Goal: Task Accomplishment & Management: Manage account settings

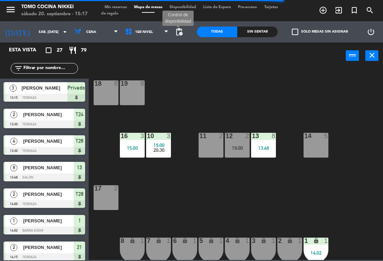
click at [180, 32] on span "pending_actions" at bounding box center [179, 32] width 9 height 9
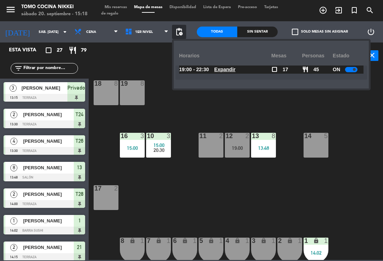
click at [337, 201] on div "18 8 19 8 16 3 15:00 10 3 15:00 20:30 11 2 12 2 19:00 13 8 13:48 14 5 17 2 7 lo…" at bounding box center [238, 164] width 290 height 192
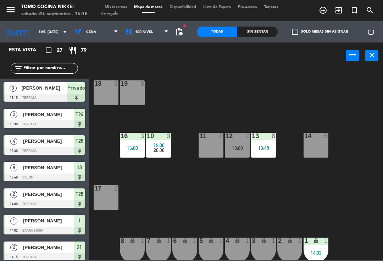
click at [268, 137] on div at bounding box center [264, 136] width 12 height 6
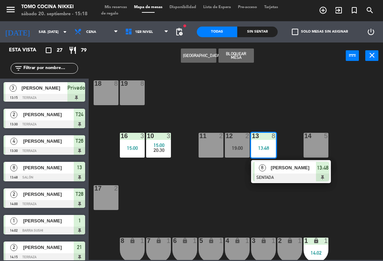
click at [281, 166] on span "[PERSON_NAME]" at bounding box center [293, 167] width 45 height 7
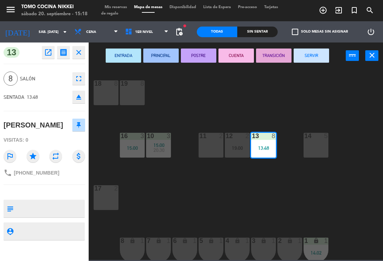
click at [304, 52] on button "SERVIR" at bounding box center [311, 56] width 35 height 14
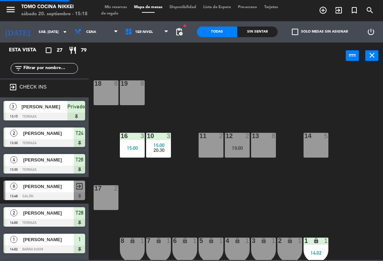
click at [337, 96] on div "18 8 19 8 16 3 15:00 10 3 15:00 20:30 11 2 12 2 19:00 13 8 14 5 17 2 7 lock 1 8…" at bounding box center [238, 164] width 290 height 192
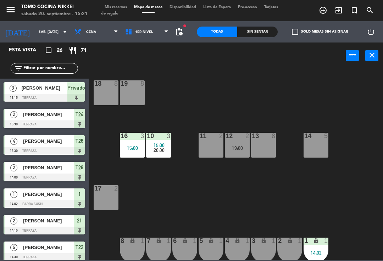
click at [49, 29] on input "sáb. [DATE]" at bounding box center [59, 32] width 49 height 11
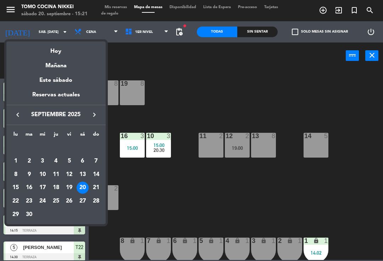
click at [81, 68] on div "Mañana" at bounding box center [55, 63] width 99 height 15
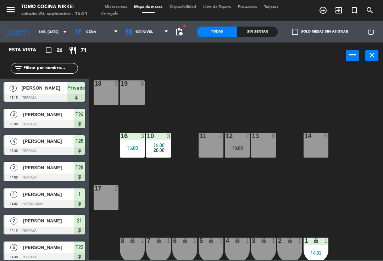
type input "dom. [DATE]"
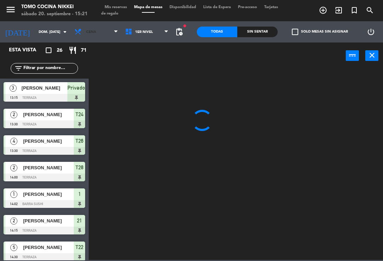
click at [96, 28] on span "Cena" at bounding box center [96, 32] width 51 height 16
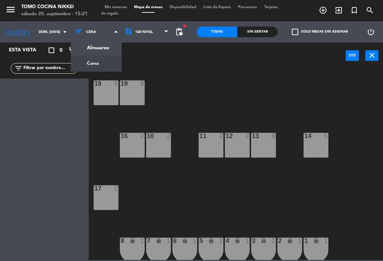
click at [107, 49] on ng-component "menu Tomo Cocina Nikkei sábado 20. septiembre - 15:21 Mis reservas Mapa de mesa…" at bounding box center [191, 130] width 383 height 260
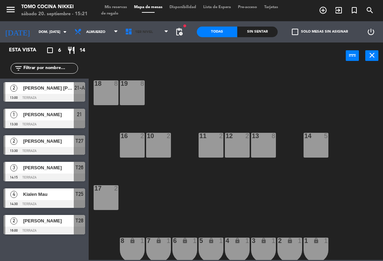
click at [158, 35] on span "1er Nivel" at bounding box center [147, 32] width 51 height 16
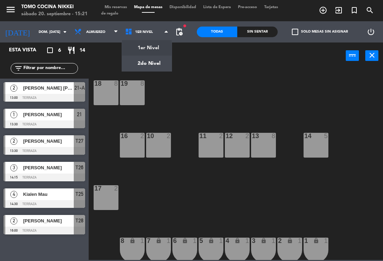
click at [155, 66] on ng-component "menu Tomo Cocina Nikkei sábado 20. septiembre - 15:21 Mis reservas Mapa de mesa…" at bounding box center [191, 130] width 383 height 260
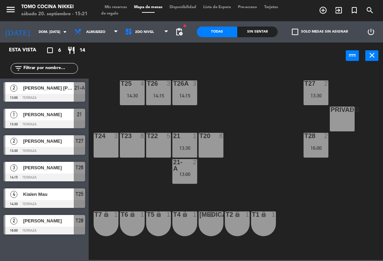
click at [349, 120] on div "Privado 8" at bounding box center [342, 119] width 25 height 25
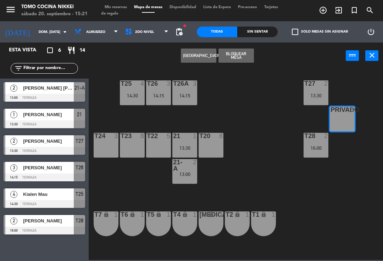
click at [197, 58] on button "[GEOGRAPHIC_DATA]" at bounding box center [198, 56] width 35 height 14
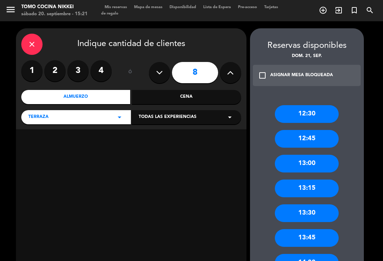
click at [167, 72] on button at bounding box center [159, 72] width 21 height 21
type input "7"
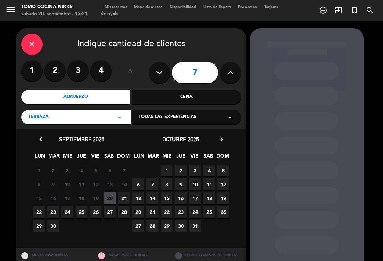
click at [114, 197] on span "20" at bounding box center [110, 199] width 12 height 12
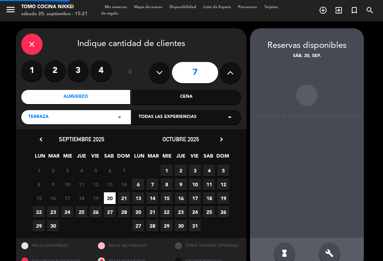
click at [119, 197] on span "21" at bounding box center [124, 199] width 12 height 12
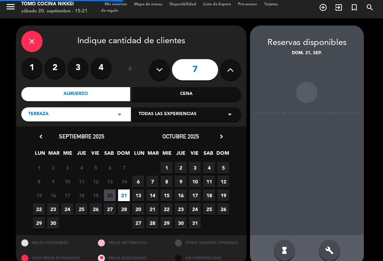
scroll to position [3, 0]
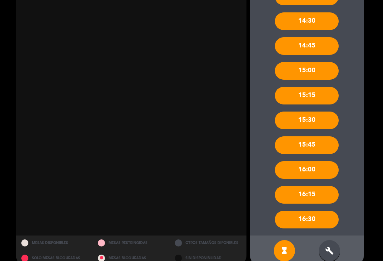
click at [332, 247] on icon "build" at bounding box center [329, 251] width 9 height 9
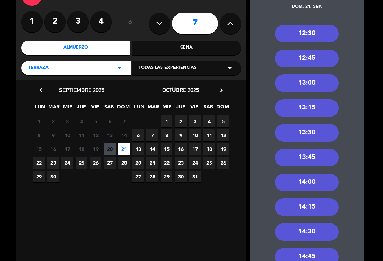
scroll to position [49, 0]
click at [324, 174] on div "14:00" at bounding box center [307, 183] width 64 height 18
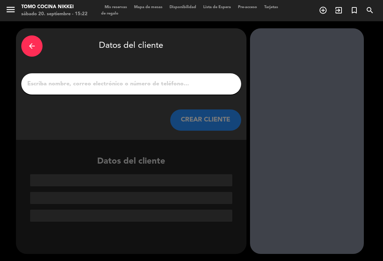
click at [182, 79] on input "1" at bounding box center [131, 84] width 209 height 10
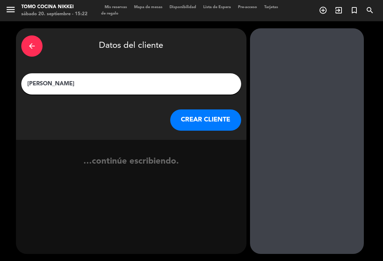
type input "[PERSON_NAME]"
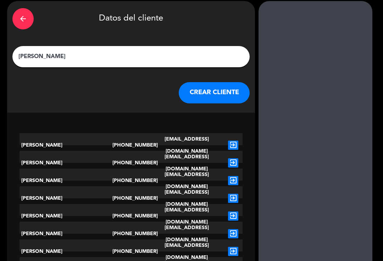
scroll to position [27, 0]
click at [228, 212] on icon "exit_to_app" at bounding box center [233, 216] width 10 height 9
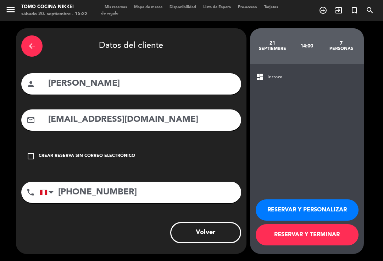
scroll to position [0, 0]
click at [314, 237] on button "RESERVAR Y TERMINAR" at bounding box center [307, 234] width 103 height 21
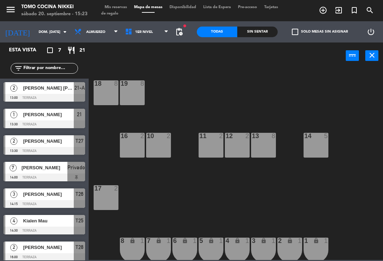
click at [49, 35] on input "dom. [DATE]" at bounding box center [59, 32] width 49 height 11
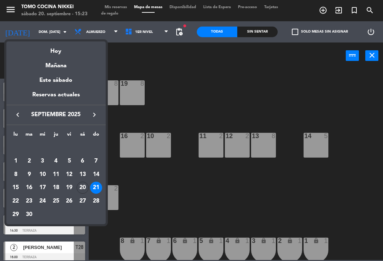
click at [77, 50] on div "Hoy" at bounding box center [55, 48] width 99 height 15
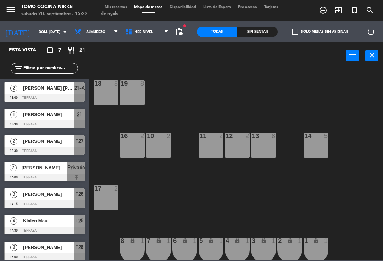
type input "sáb. [DATE]"
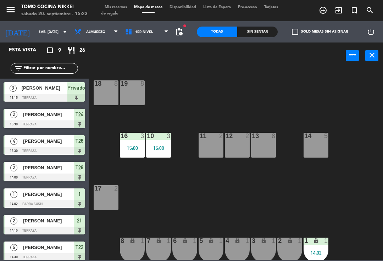
click at [109, 37] on span "Almuerzo" at bounding box center [96, 32] width 51 height 16
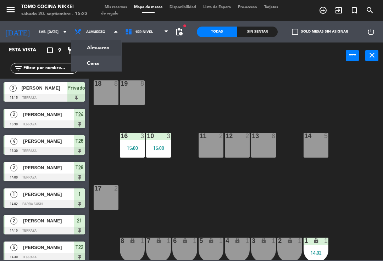
click at [103, 66] on ng-component "menu Tomo Cocina Nikkei sábado 20. septiembre - 15:23 Mis reservas Mapa de mesa…" at bounding box center [191, 130] width 383 height 260
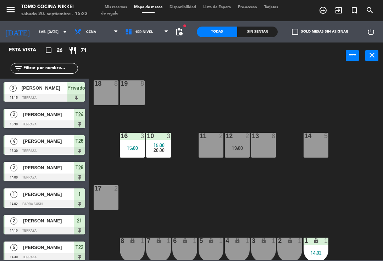
click at [142, 33] on span "1er Nivel" at bounding box center [144, 32] width 18 height 4
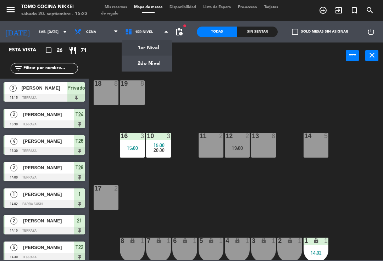
click at [159, 67] on ng-component "menu Tomo Cocina Nikkei sábado 20. septiembre - 15:23 Mis reservas Mapa de mesa…" at bounding box center [191, 130] width 383 height 260
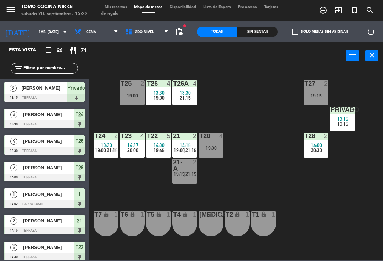
click at [195, 139] on div "2" at bounding box center [195, 136] width 4 height 6
click at [297, 122] on div "T27 2 19:15 T25 2 19:00 T26A 4 13:30 21:15 T26 4 13:30 19:00 Privado 3 13:15 19…" at bounding box center [238, 164] width 290 height 192
click at [165, 38] on span "2do Nivel" at bounding box center [147, 32] width 51 height 16
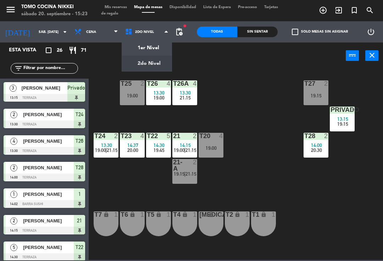
click at [160, 46] on ng-component "menu Tomo Cocina Nikkei sábado 20. septiembre - 15:23 Mis reservas Mapa de mesa…" at bounding box center [191, 130] width 383 height 260
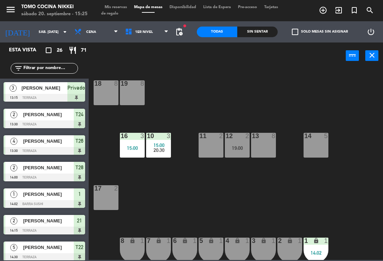
click at [50, 30] on input "sáb. [DATE]" at bounding box center [59, 32] width 49 height 11
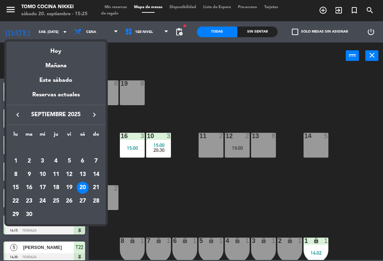
click at [67, 52] on div "Hoy" at bounding box center [55, 48] width 99 height 15
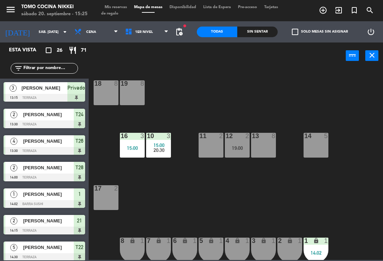
click at [188, 33] on div "[DATE] sáb. [DATE] arrow_drop_down Almuerzo Cena Cena Almuerzo Cena 1er Nivel 2…" at bounding box center [93, 31] width 197 height 21
click at [171, 39] on span "1er Nivel" at bounding box center [147, 32] width 51 height 16
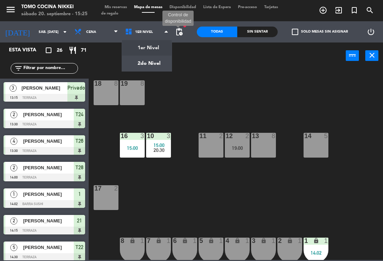
click at [175, 35] on span "pending_actions" at bounding box center [179, 32] width 9 height 9
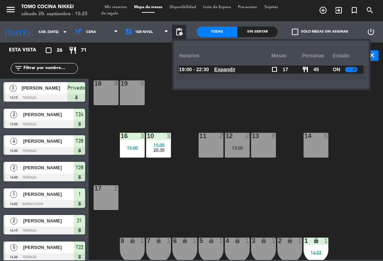
click at [219, 70] on u "Expandir" at bounding box center [224, 70] width 21 height 6
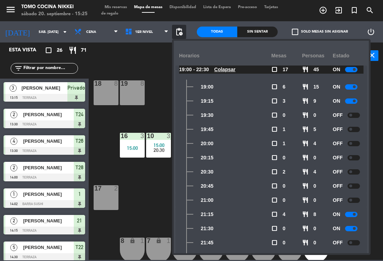
click at [356, 71] on div at bounding box center [351, 69] width 12 height 5
click at [127, 67] on div "power_input close" at bounding box center [217, 56] width 257 height 27
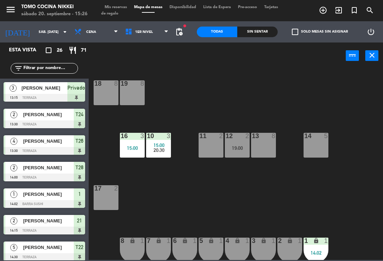
click at [43, 31] on input "sáb. [DATE]" at bounding box center [59, 32] width 49 height 11
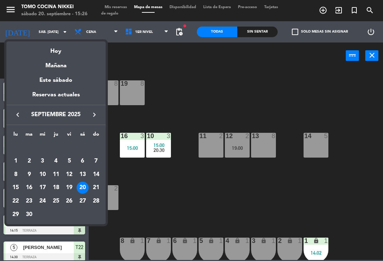
click at [86, 54] on div "Hoy" at bounding box center [55, 48] width 99 height 15
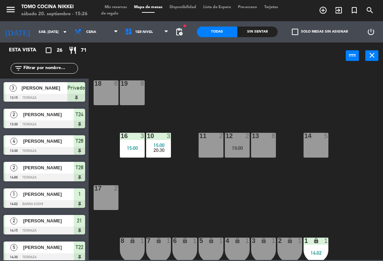
click at [100, 35] on span "Cena" at bounding box center [96, 32] width 51 height 16
click at [101, 49] on ng-component "menu Tomo Cocina Nikkei sábado 20. septiembre - 15:26 Mis reservas Mapa de mesa…" at bounding box center [191, 130] width 383 height 260
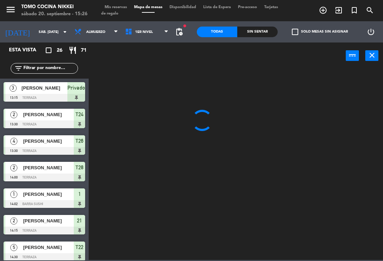
click at [106, 33] on span "Almuerzo" at bounding box center [96, 32] width 51 height 16
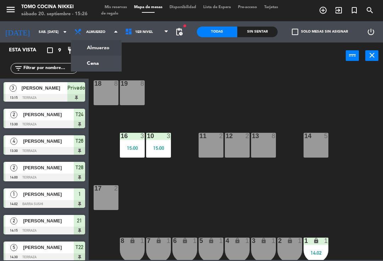
click at [107, 63] on ng-component "menu Tomo Cocina Nikkei sábado 20. septiembre - 15:26 Mis reservas Mapa de mesa…" at bounding box center [191, 130] width 383 height 260
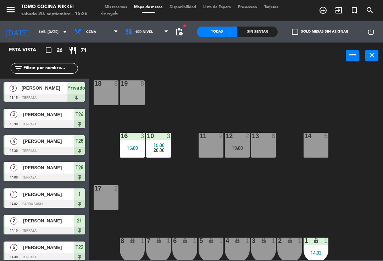
click at [252, 34] on div "Sin sentar" at bounding box center [257, 32] width 40 height 11
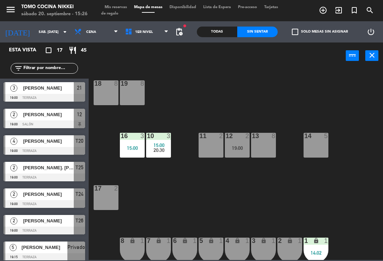
click at [258, 100] on div "18 8 19 8 16 3 15:00 10 3 15:00 20:30 11 2 12 2 19:00 13 8 14 5 17 2 7 lock 1 8…" at bounding box center [238, 164] width 290 height 192
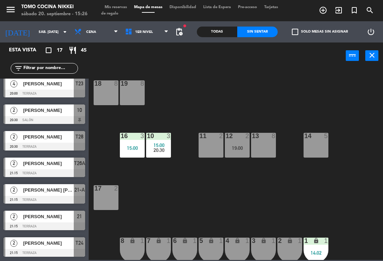
scroll to position [270, 0]
click at [183, 68] on div "18 8 19 8 16 3 15:00 10 3 15:00 20:30 11 2 12 2 19:00 13 8 14 5 17 2 7 lock 1 8…" at bounding box center [238, 164] width 290 height 192
click at [252, 97] on div "18 8 19 8 16 3 15:00 10 3 15:00 11 2 20:30 12 2 19:00 13 8 14 5 17 2 7 lock 1 8…" at bounding box center [238, 164] width 290 height 192
click at [148, 34] on span "1er Nivel" at bounding box center [147, 32] width 51 height 16
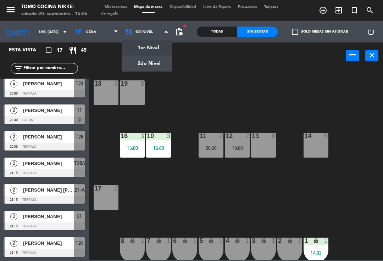
click at [157, 63] on ng-component "menu Tomo Cocina Nikkei sábado 20. septiembre - 15:26 Mis reservas Mapa de mesa…" at bounding box center [191, 130] width 383 height 260
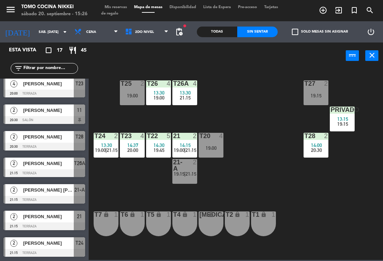
click at [193, 85] on div "4" at bounding box center [195, 83] width 4 height 6
click at [272, 91] on div "T27 2 19:15 T25 2 19:00 T26A 4 13:30 21:15 T26 4 13:30 19:00 Privado 3 13:15 19…" at bounding box center [238, 164] width 290 height 192
click at [168, 139] on div "21" at bounding box center [173, 136] width 12 height 6
click at [128, 136] on div at bounding box center [133, 136] width 12 height 6
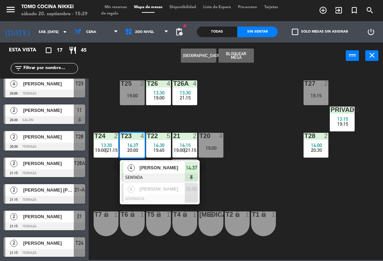
click at [160, 39] on span "2do Nivel" at bounding box center [147, 32] width 51 height 16
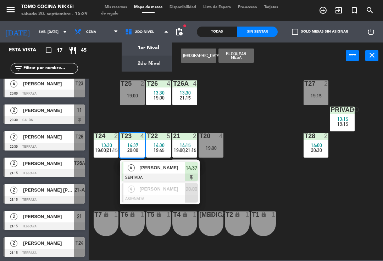
click at [153, 46] on ng-component "menu Tomo Cocina Nikkei sábado 20. septiembre - 15:29 Mis reservas Mapa de mesa…" at bounding box center [191, 130] width 383 height 260
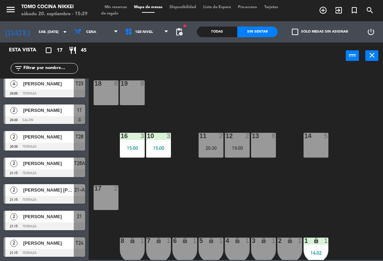
click at [118, 9] on span "Mis reservas" at bounding box center [115, 7] width 29 height 4
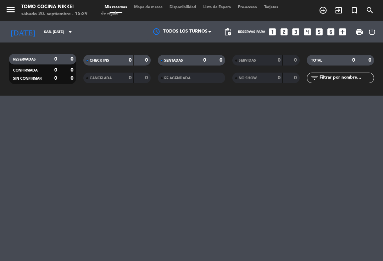
click at [107, 5] on span "Tarjetas de regalo" at bounding box center [189, 10] width 177 height 10
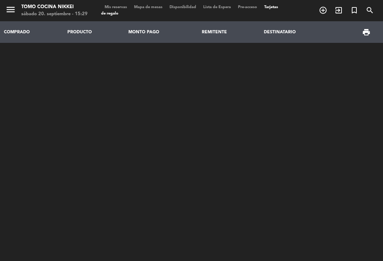
click at [122, 6] on span "Mis reservas" at bounding box center [115, 7] width 29 height 4
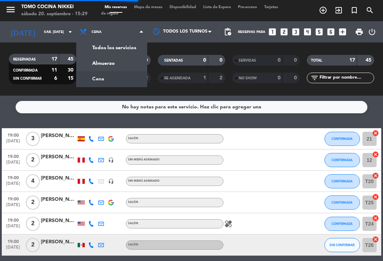
click at [124, 61] on div "menu Tomo Cocina Nikkei sábado 20. septiembre - 15:29 Mis reservas Mapa de mesa…" at bounding box center [191, 48] width 383 height 96
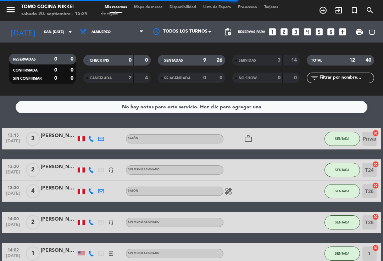
click at [264, 58] on div "SERVIDAS" at bounding box center [250, 60] width 33 height 8
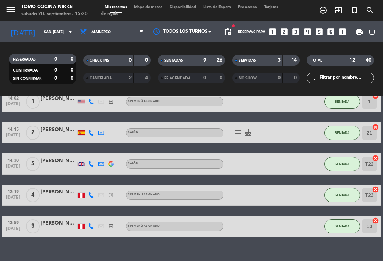
scroll to position [235, 0]
